Goal: Check status: Check status

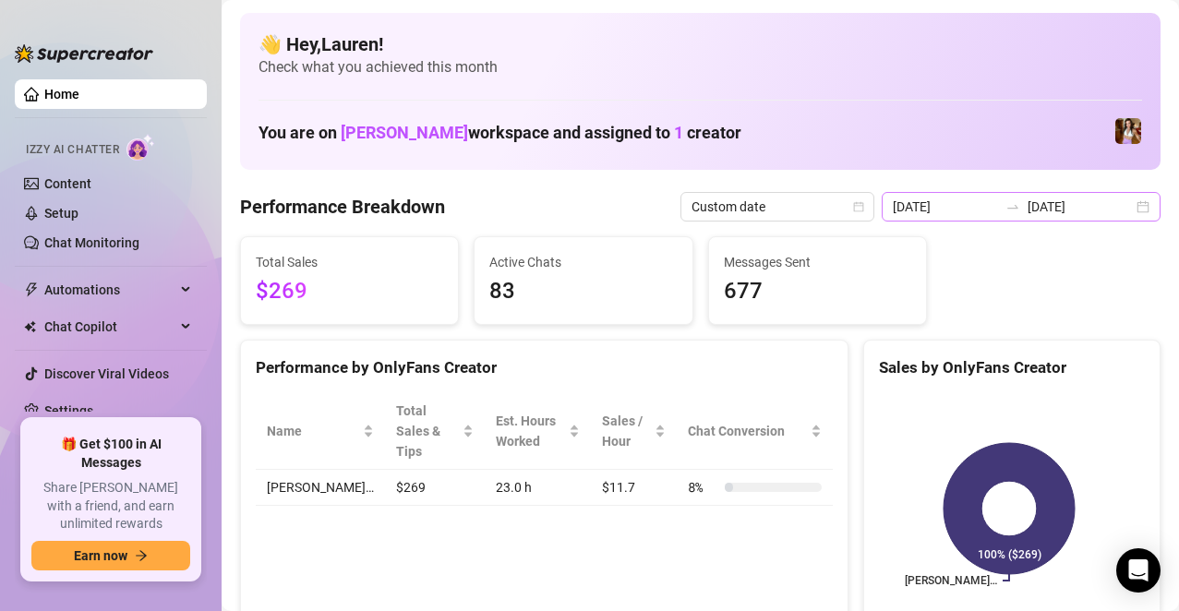
click at [1138, 202] on div "[DATE] [DATE]" at bounding box center [1021, 207] width 279 height 30
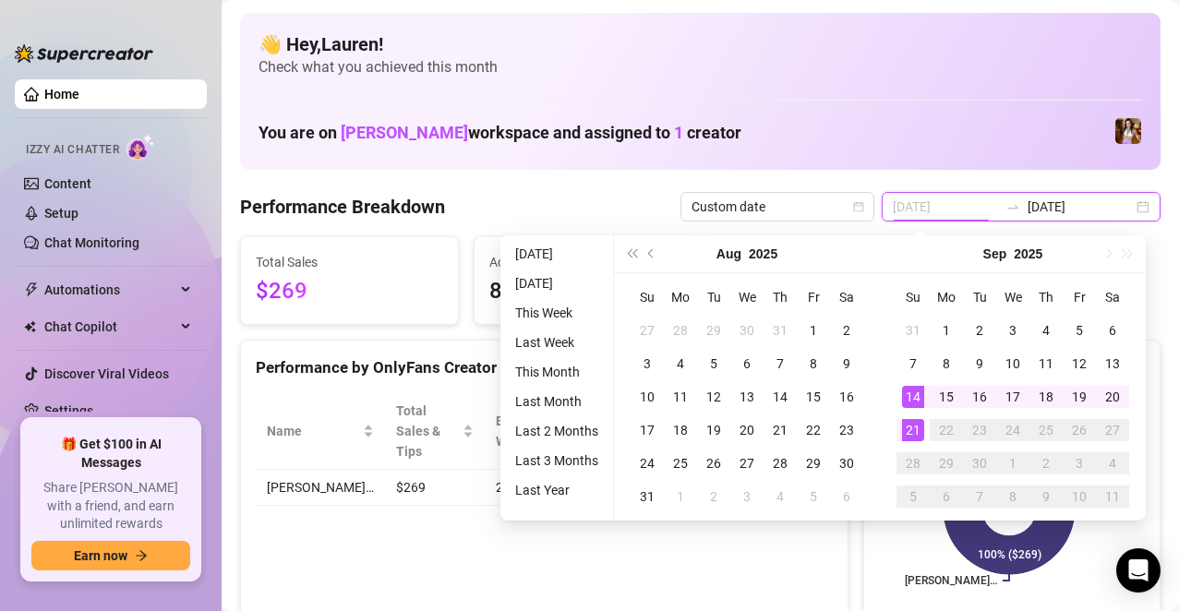
type input "[DATE]"
click at [903, 429] on div "21" at bounding box center [913, 430] width 22 height 22
click at [903, 429] on rect at bounding box center [1009, 508] width 260 height 231
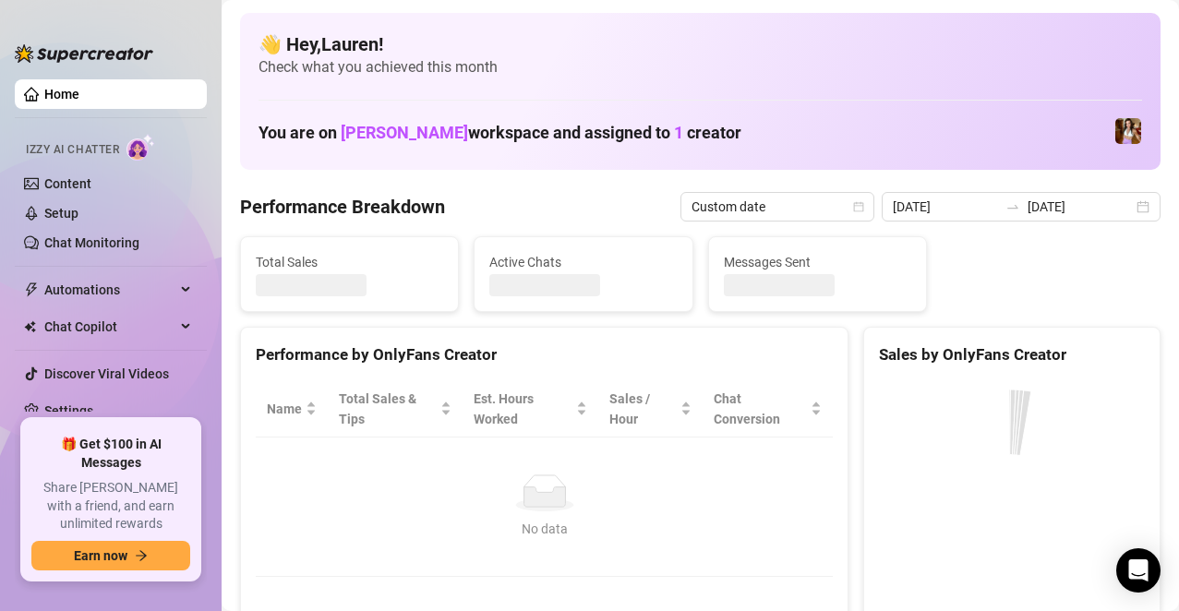
type input "[DATE]"
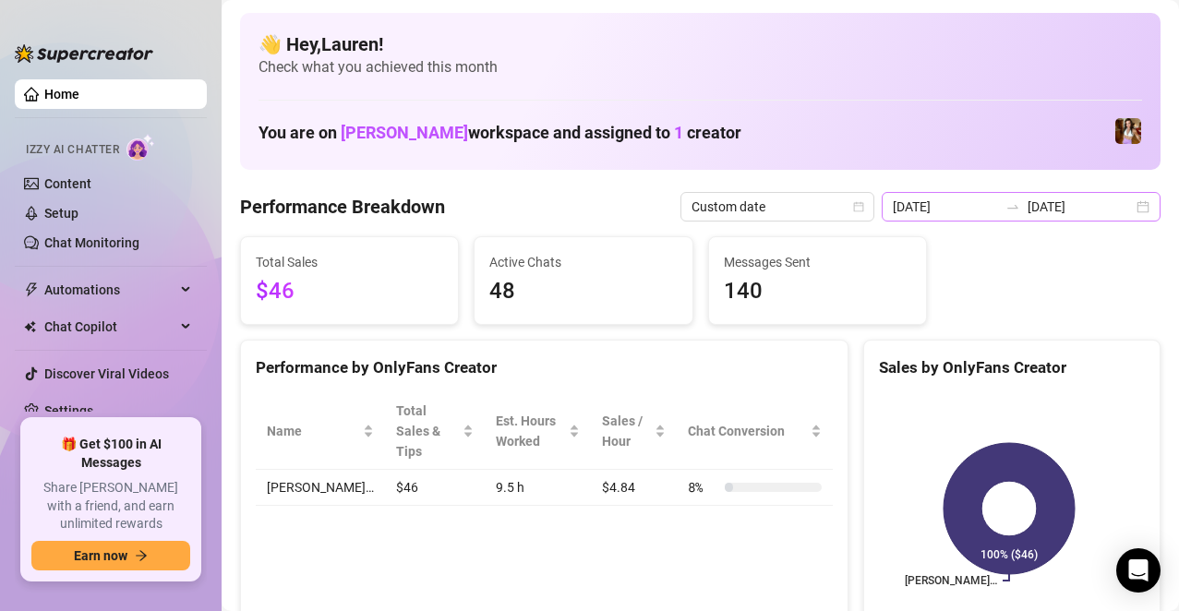
click at [1131, 207] on div "[DATE] [DATE]" at bounding box center [1021, 207] width 279 height 30
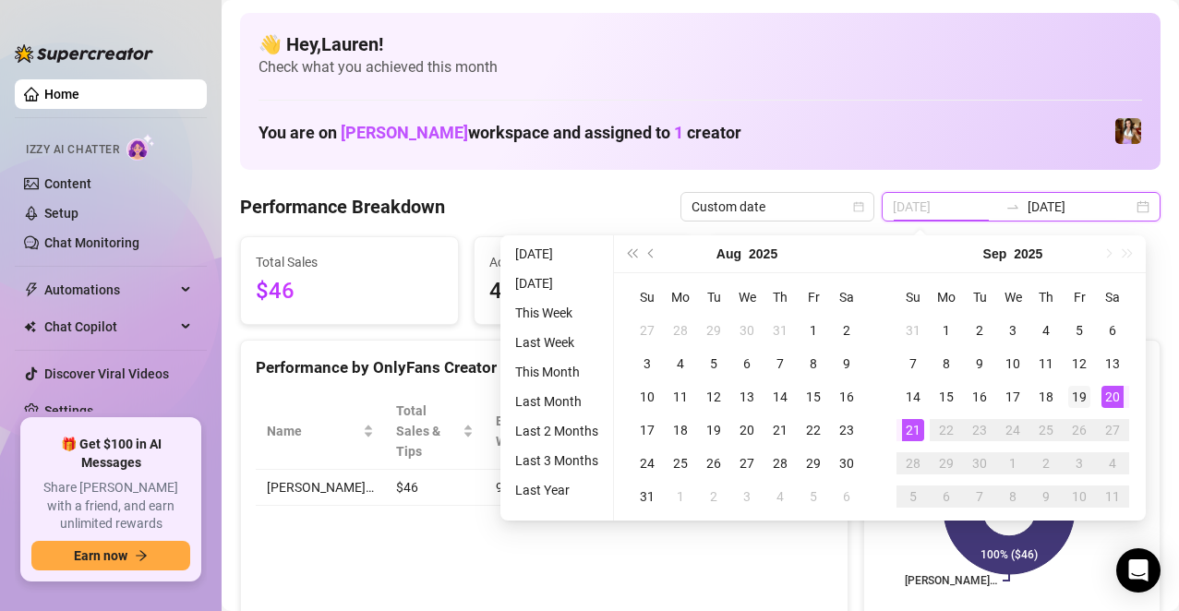
type input "[DATE]"
click at [1086, 393] on div "19" at bounding box center [1079, 397] width 22 height 22
type input "[DATE]"
click at [1104, 392] on div "20" at bounding box center [1113, 397] width 22 height 22
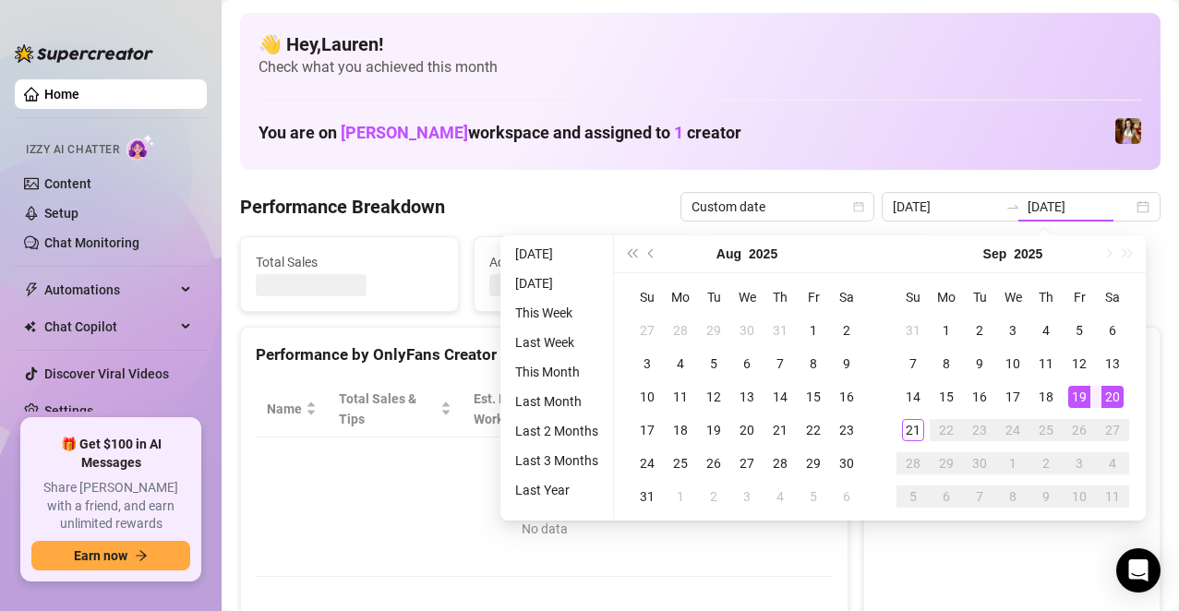
type input "[DATE]"
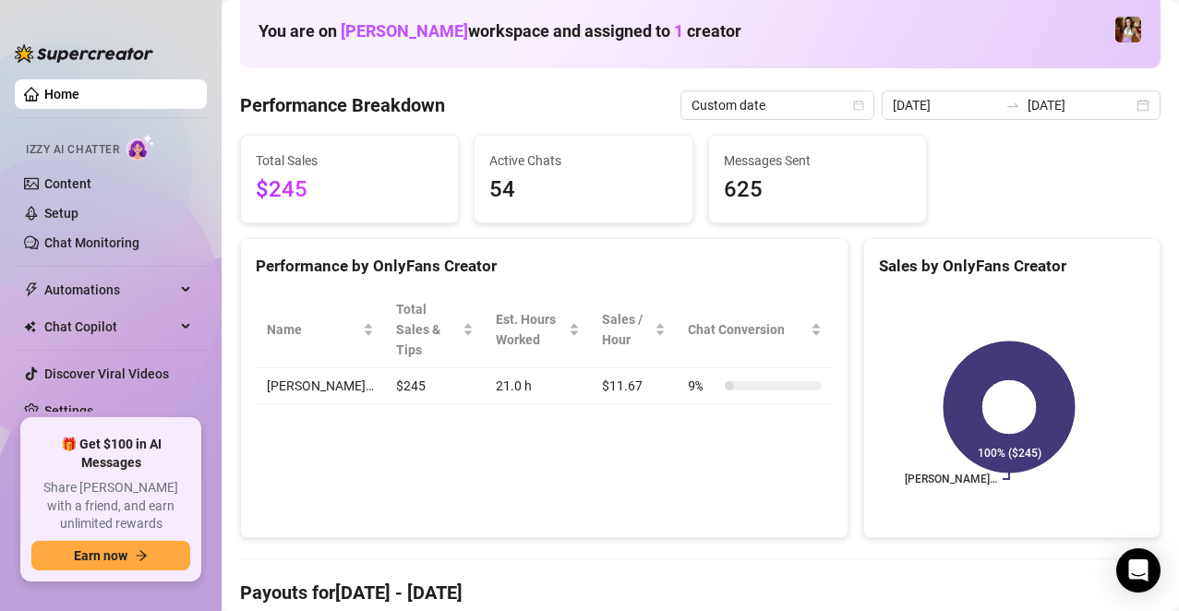
scroll to position [50, 0]
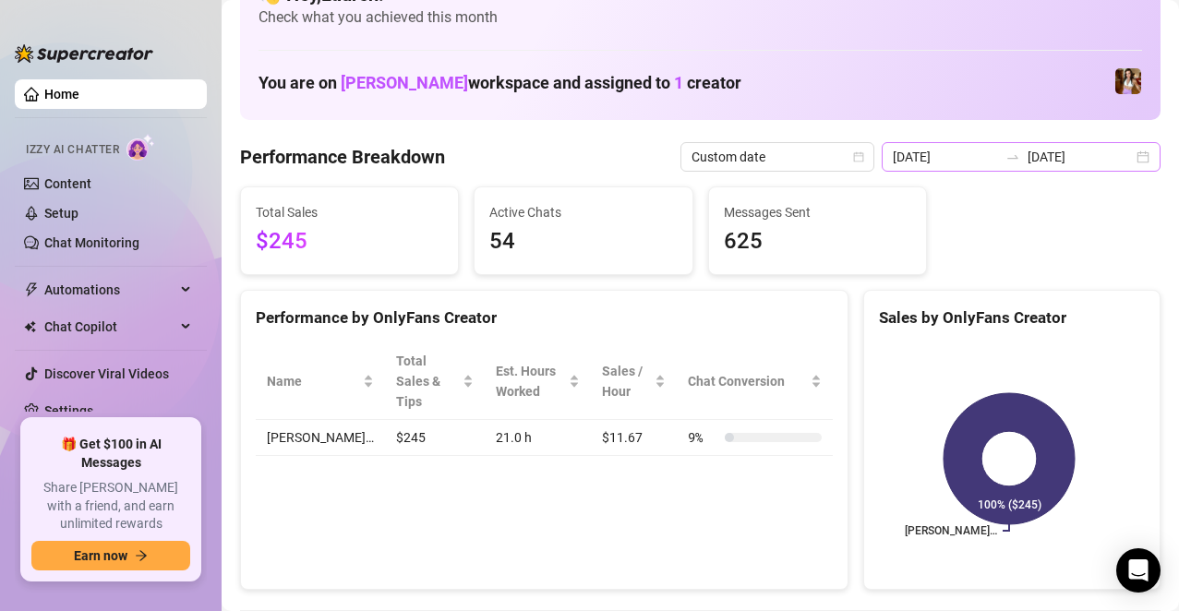
click at [1128, 159] on div "[DATE] [DATE]" at bounding box center [1021, 157] width 279 height 30
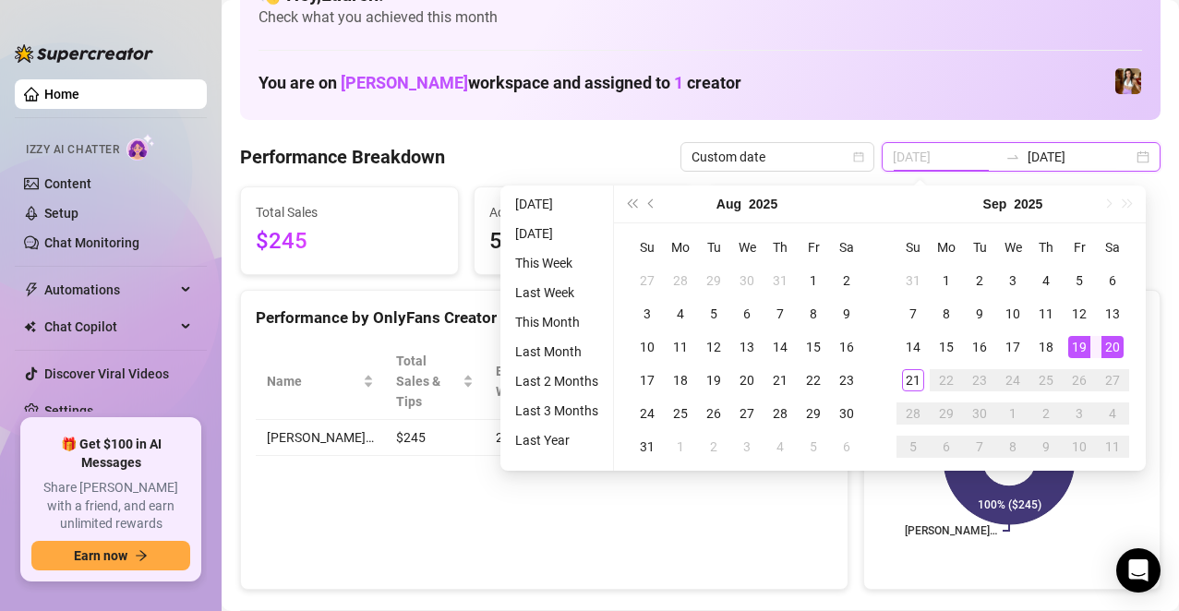
type input "[DATE]"
click at [1080, 351] on div "19" at bounding box center [1079, 347] width 22 height 22
type input "[DATE]"
click at [912, 385] on div "21" at bounding box center [913, 380] width 22 height 22
type input "[DATE]"
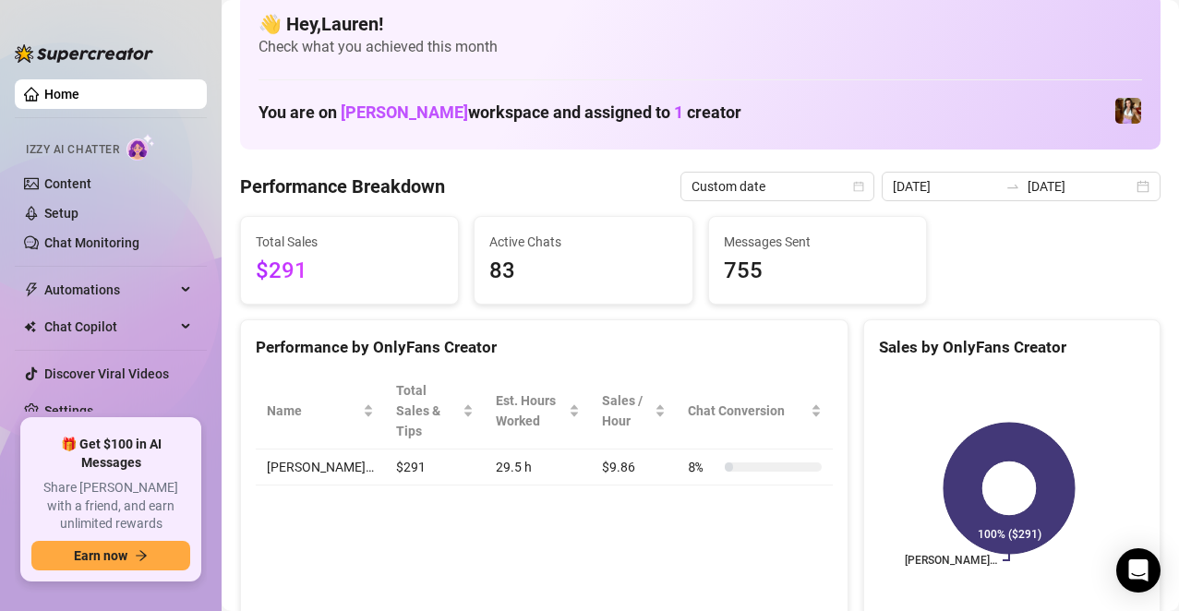
scroll to position [0, 0]
